Goal: Task Accomplishment & Management: Use online tool/utility

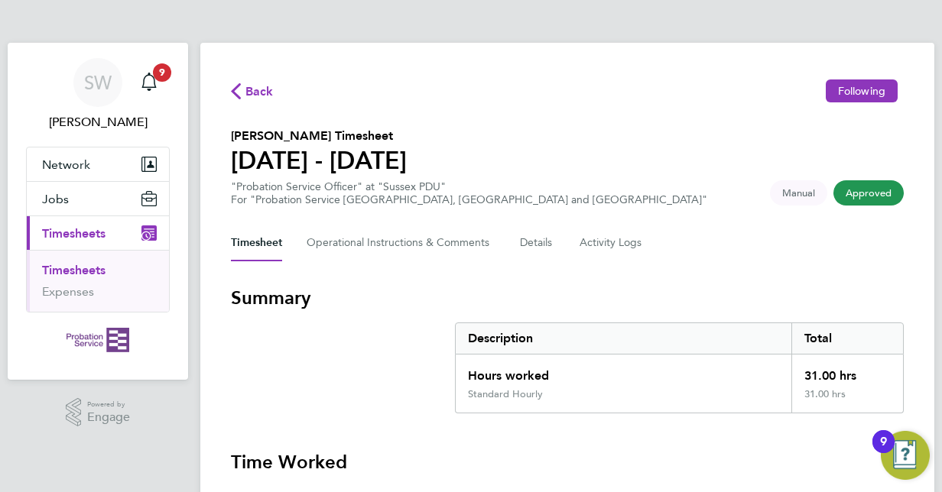
click at [80, 266] on link "Timesheets" at bounding box center [73, 270] width 63 height 15
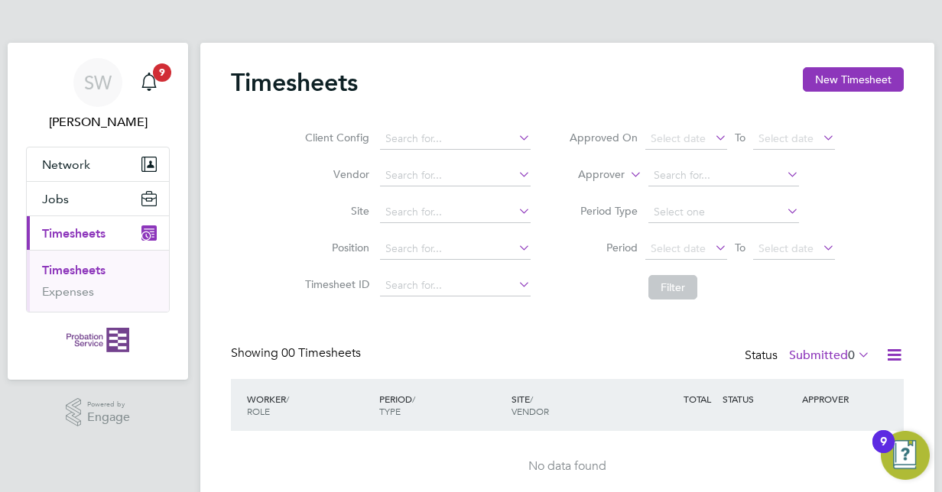
click at [515, 135] on icon at bounding box center [515, 137] width 0 height 21
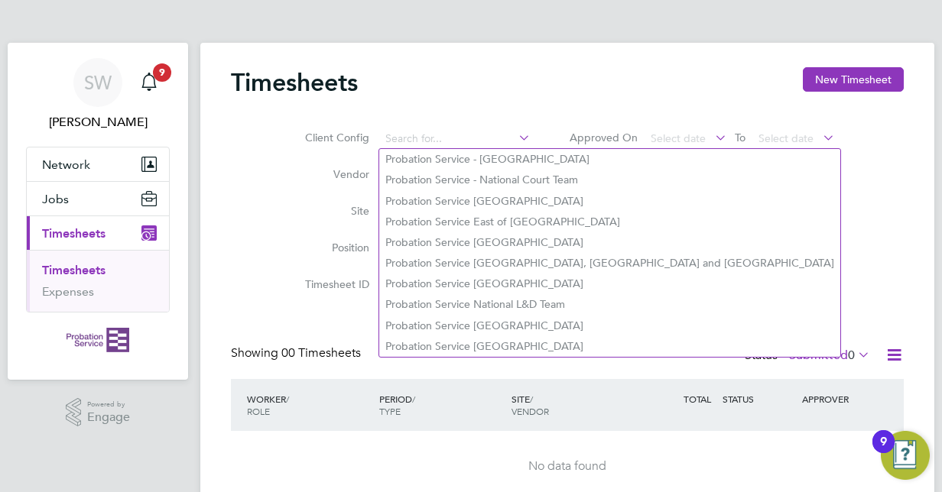
click at [649, 350] on div "Showing 00 Timesheets Status Submitted 0" at bounding box center [567, 362] width 673 height 34
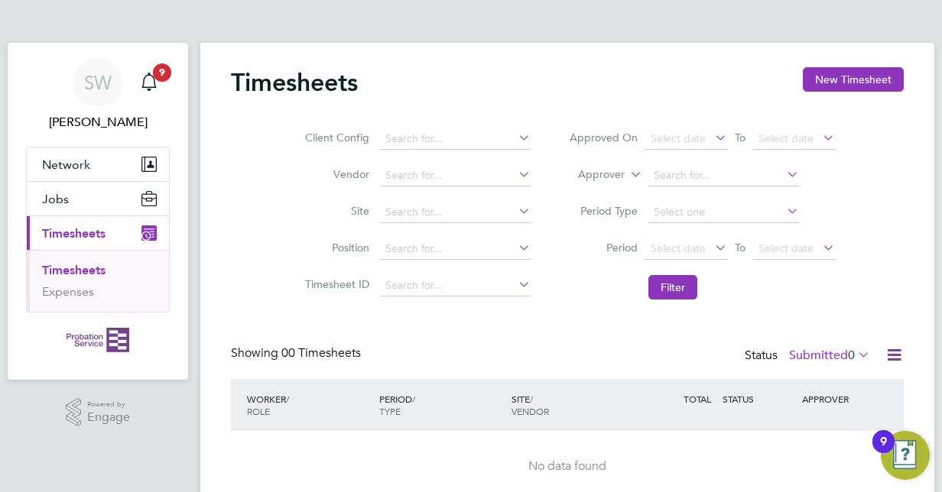
click at [899, 353] on icon at bounding box center [893, 354] width 19 height 19
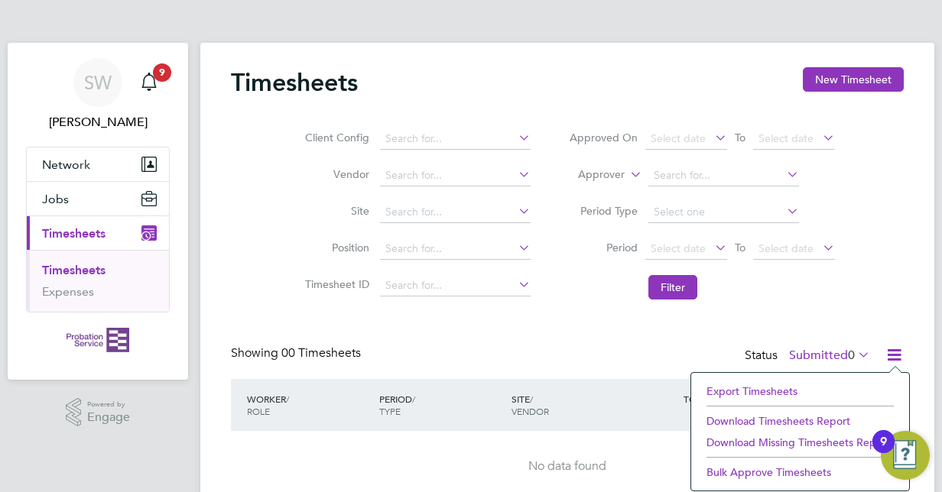
click at [883, 297] on div "Client Config Vendor Site Position Timesheet ID Approved On Select date To Sele…" at bounding box center [567, 210] width 673 height 194
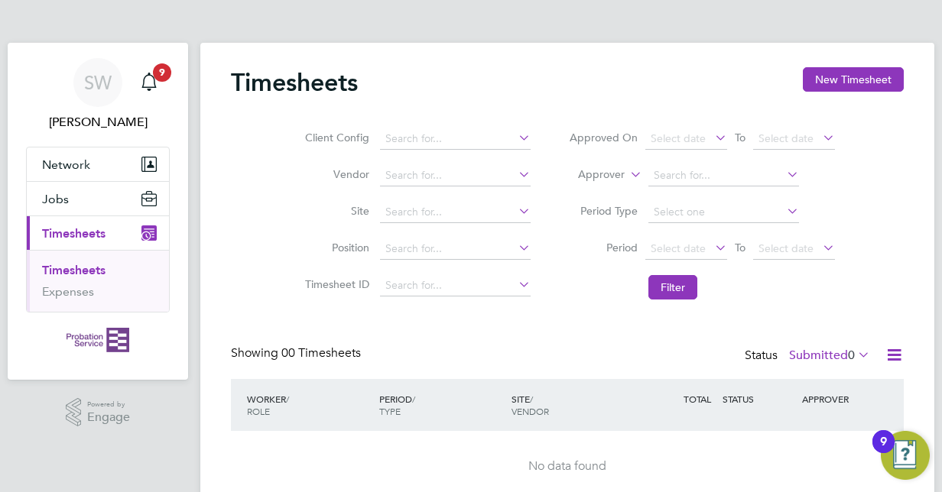
click at [110, 270] on li "Timesheets" at bounding box center [99, 273] width 115 height 21
click at [679, 290] on button "Filter" at bounding box center [672, 287] width 49 height 24
click at [75, 274] on link "Timesheets" at bounding box center [73, 270] width 63 height 15
click at [53, 235] on span "Timesheets" at bounding box center [73, 233] width 63 height 15
click at [562, 335] on div "Timesheets New Timesheet Client Config Vendor Site Position Timesheet ID Approv…" at bounding box center [567, 285] width 673 height 436
